Goal: Find specific page/section: Find specific page/section

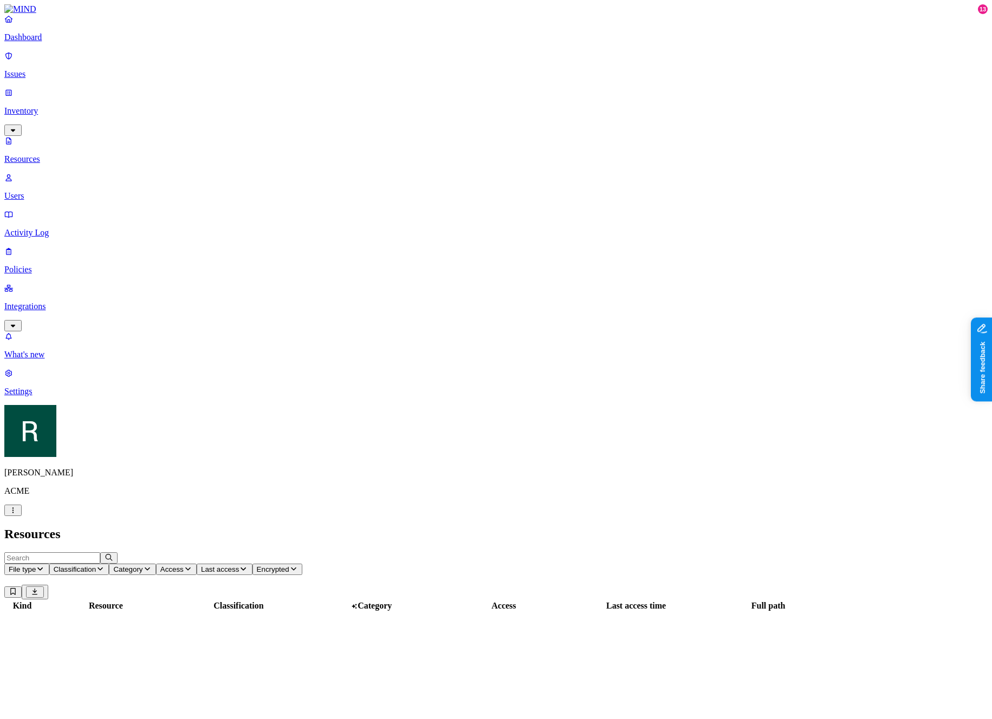
click at [96, 566] on span "Classification" at bounding box center [75, 570] width 43 height 8
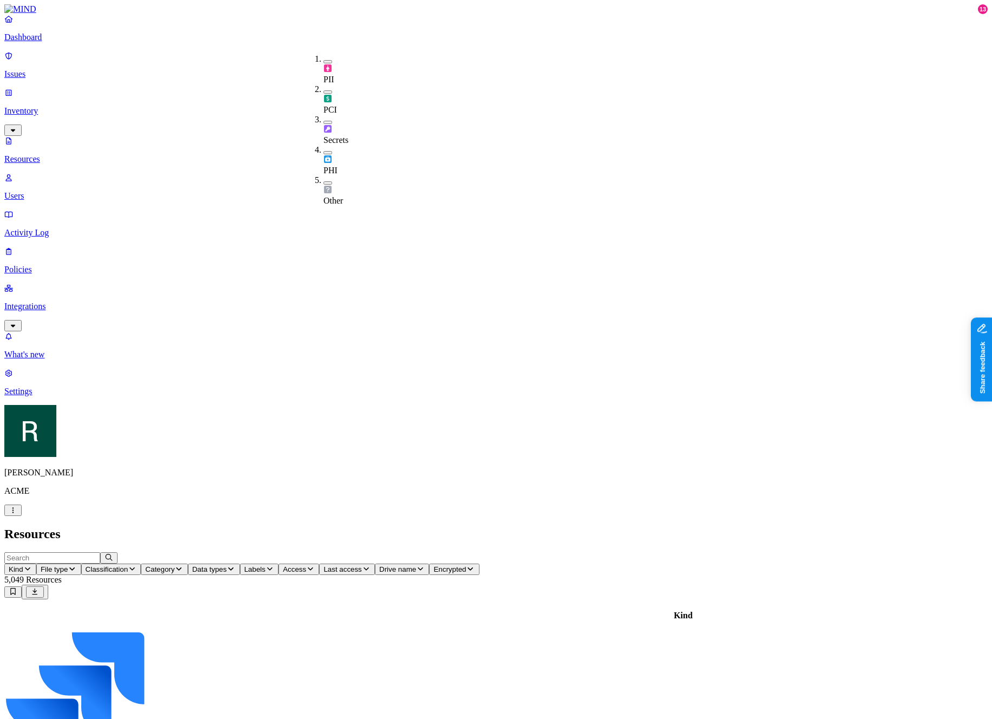
click at [265, 566] on span "Labels" at bounding box center [254, 570] width 21 height 8
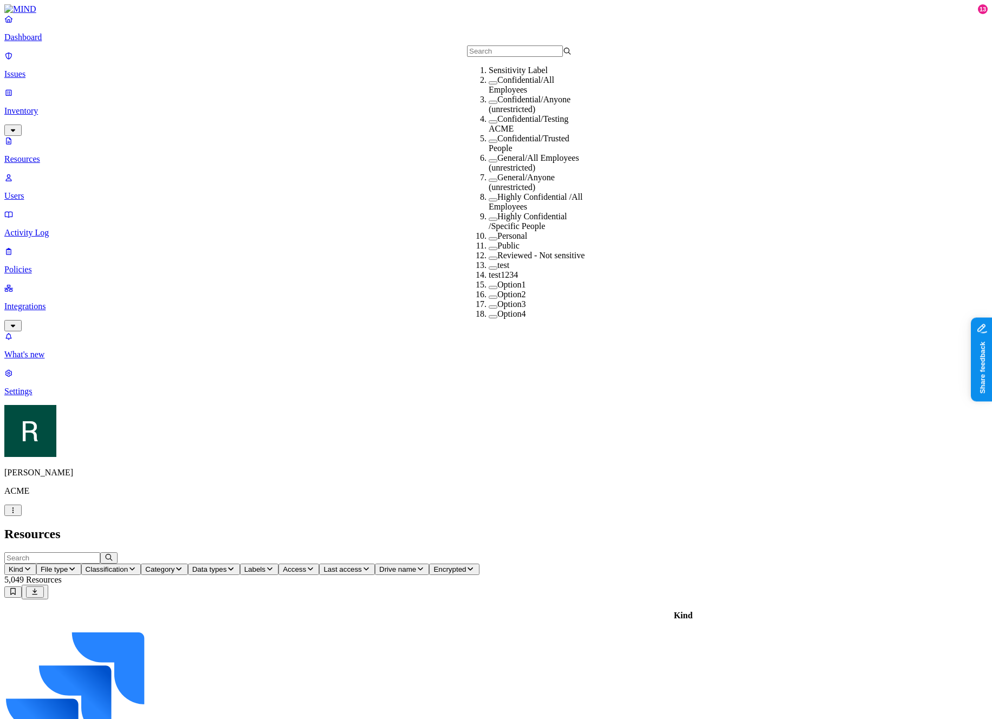
click at [279, 564] on button "Labels" at bounding box center [259, 569] width 39 height 11
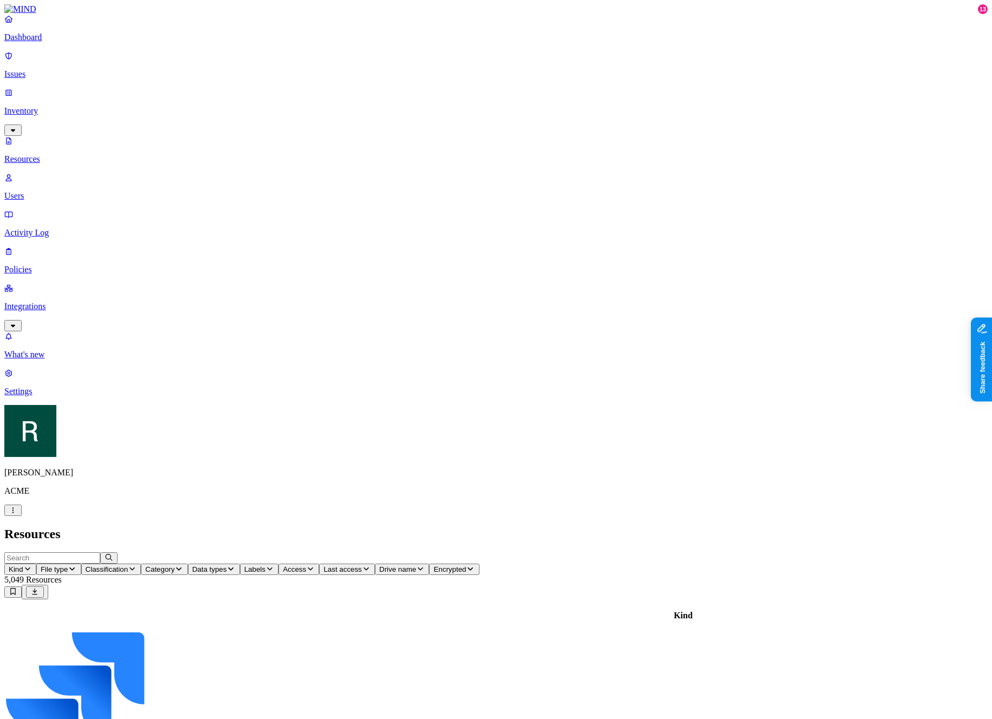
click at [306, 566] on span "Access" at bounding box center [294, 570] width 23 height 8
click at [531, 103] on div "Trusted users" at bounding box center [531, 117] width 0 height 29
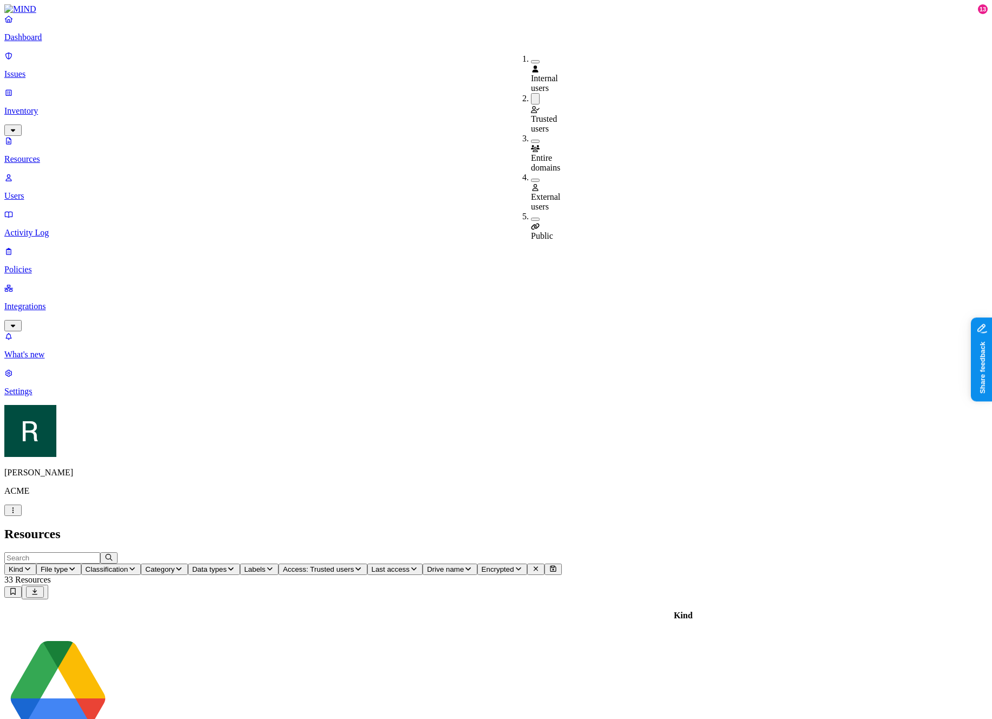
click at [557, 114] on span "Trusted users" at bounding box center [544, 123] width 26 height 19
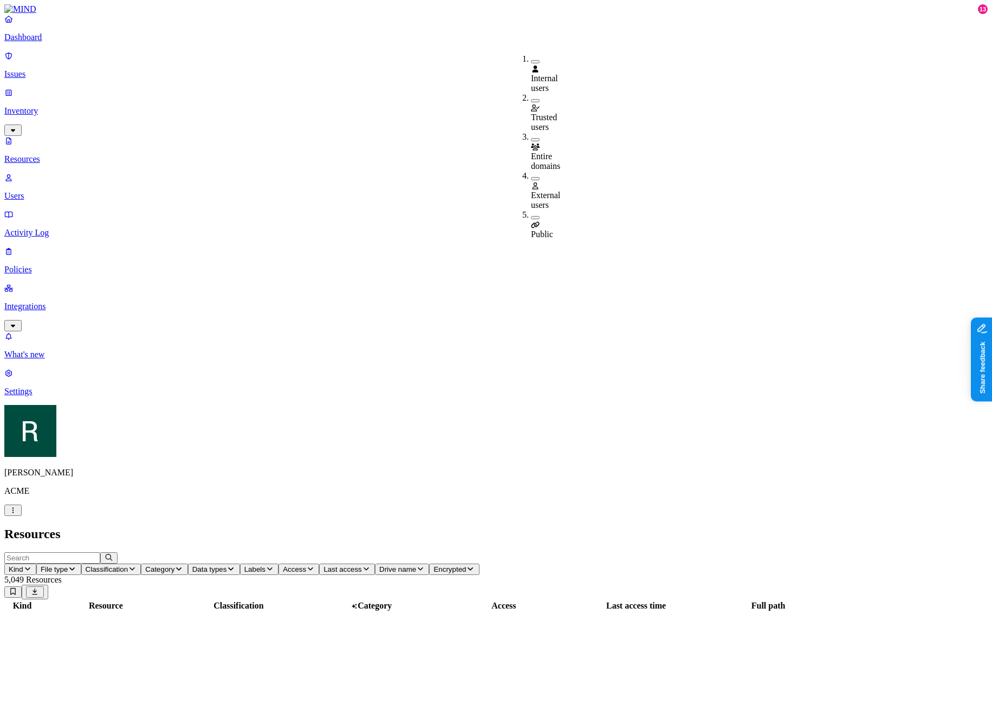
click at [485, 527] on h2 "Resources" at bounding box center [495, 534] width 983 height 15
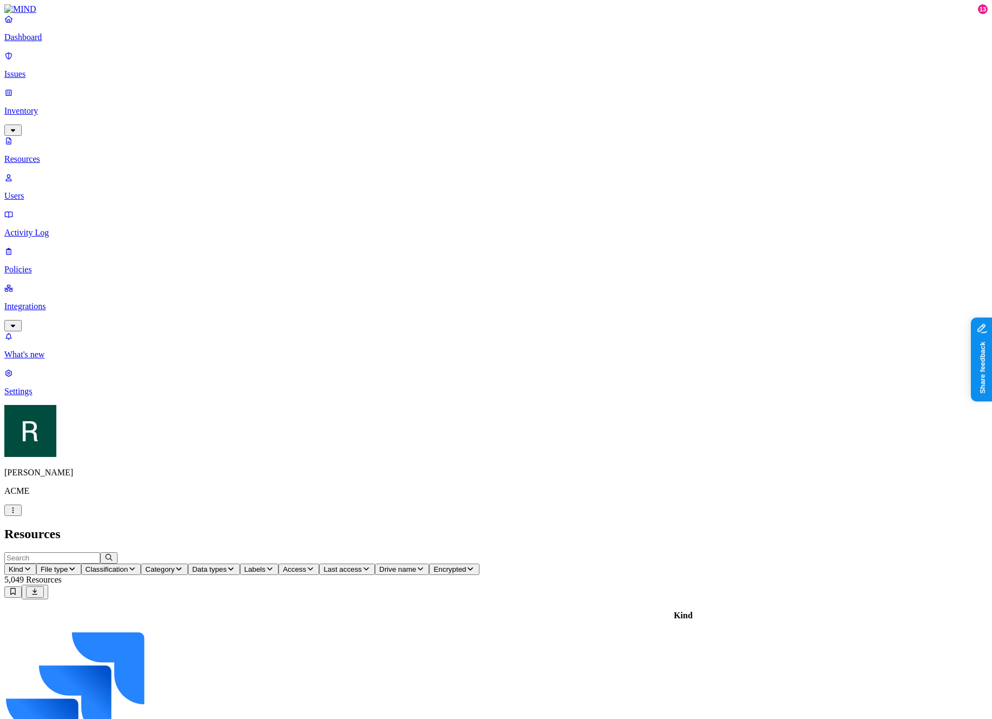
click at [306, 566] on span "Access" at bounding box center [294, 570] width 23 height 8
click at [531, 93] on div "Trusted users" at bounding box center [531, 112] width 0 height 39
